Goal: Task Accomplishment & Management: Use online tool/utility

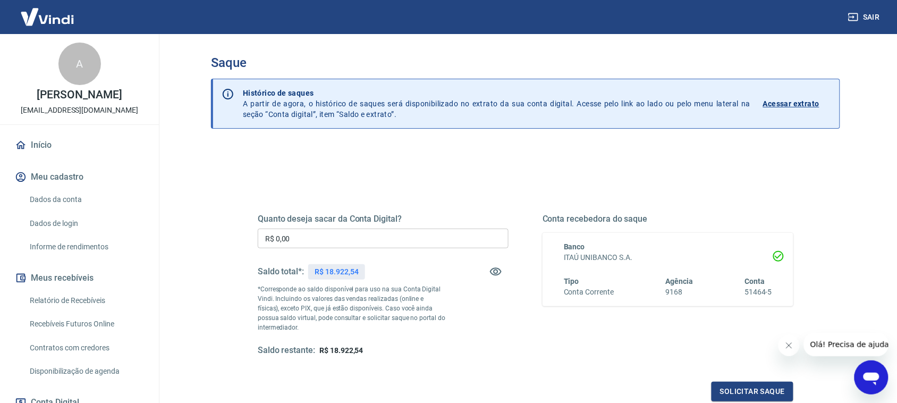
click at [325, 245] on input "R$ 0,00" at bounding box center [383, 238] width 251 height 20
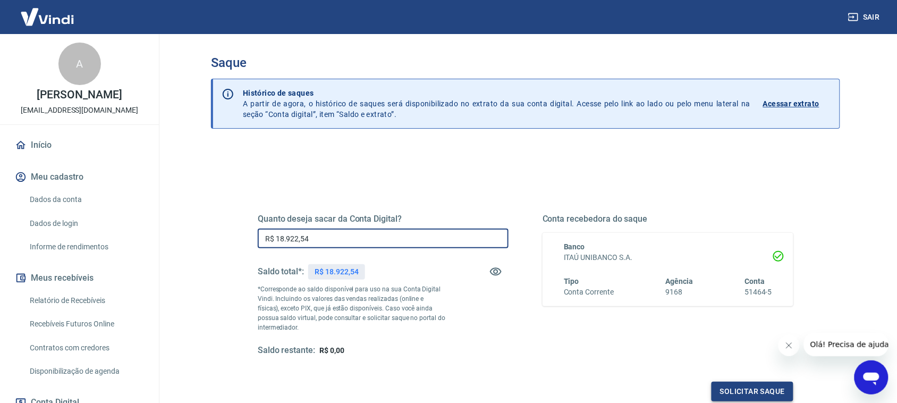
type input "R$ 18.922,54"
click at [755, 389] on button "Solicitar saque" at bounding box center [752, 392] width 82 height 20
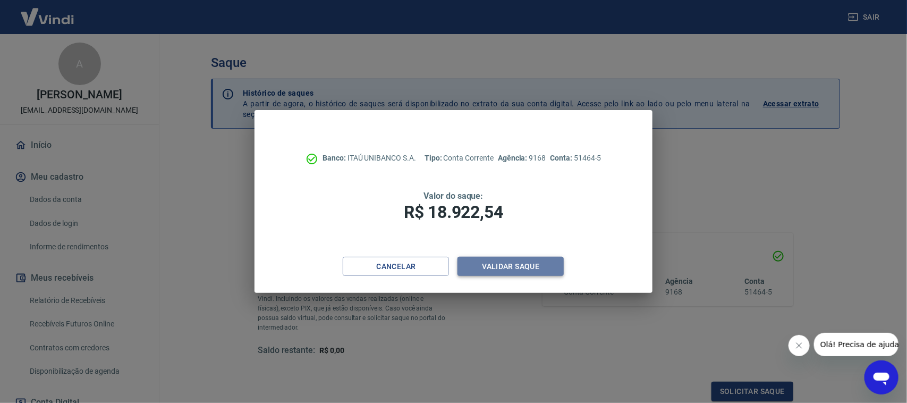
click at [535, 262] on button "Validar saque" at bounding box center [510, 267] width 106 height 20
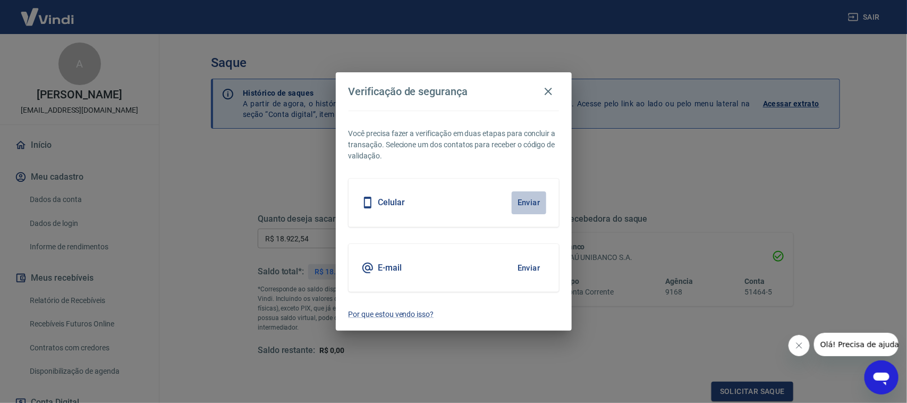
click at [534, 193] on button "Enviar" at bounding box center [529, 202] width 35 height 22
click at [523, 204] on button "Enviar" at bounding box center [529, 202] width 35 height 22
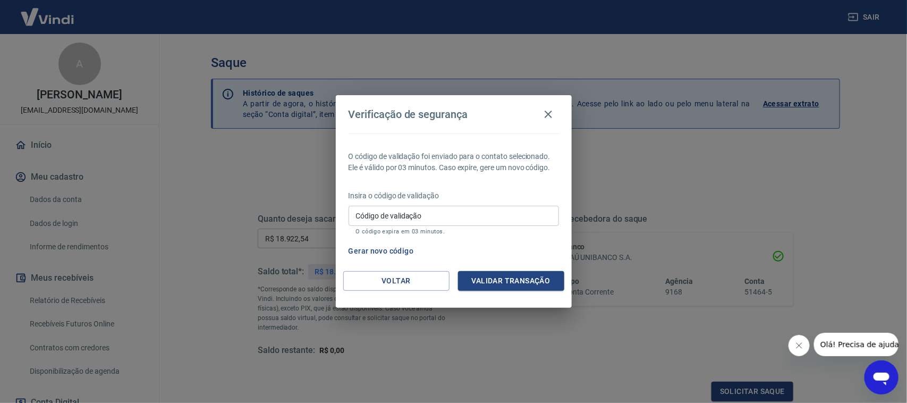
click at [482, 217] on input "Código de validação" at bounding box center [454, 216] width 210 height 20
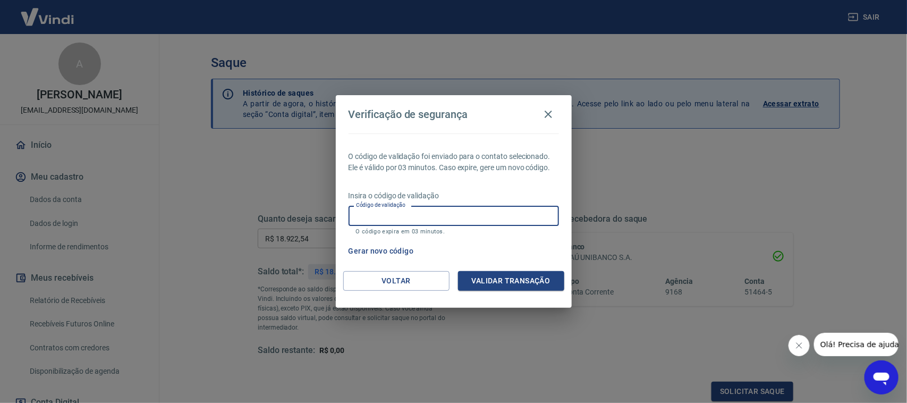
click at [482, 217] on input "Código de validação" at bounding box center [454, 216] width 210 height 20
type input "860700"
click at [515, 279] on button "Validar transação" at bounding box center [511, 281] width 106 height 20
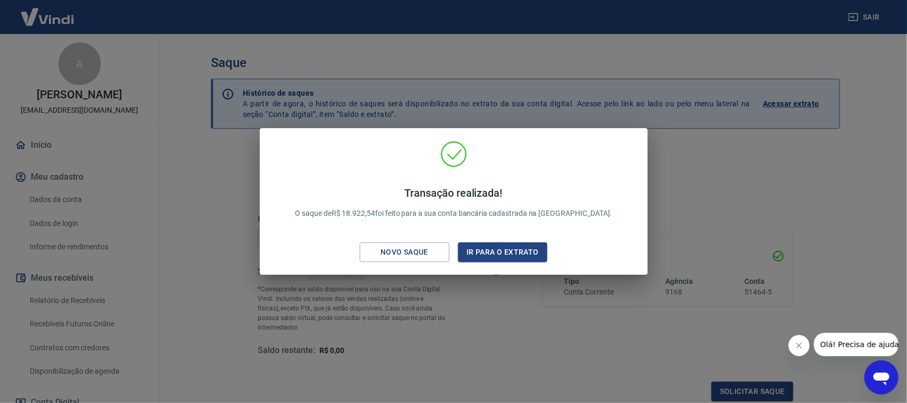
click at [468, 277] on div "Transação realizada! O saque de R$ 18.922,54 foi feito para a sua conta bancári…" at bounding box center [453, 201] width 907 height 403
